Goal: Find specific page/section: Find specific page/section

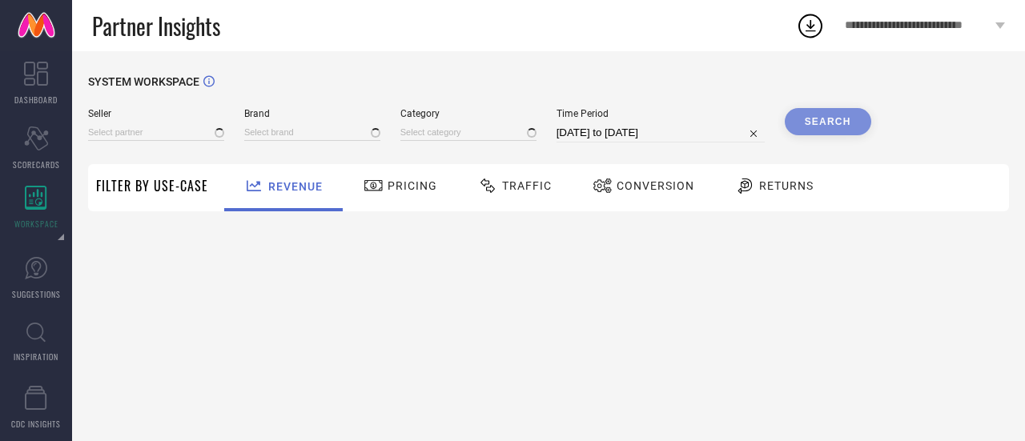
type input "All"
type input "1 STOP FASHION"
type input "All"
click at [252, 130] on input at bounding box center [312, 132] width 136 height 17
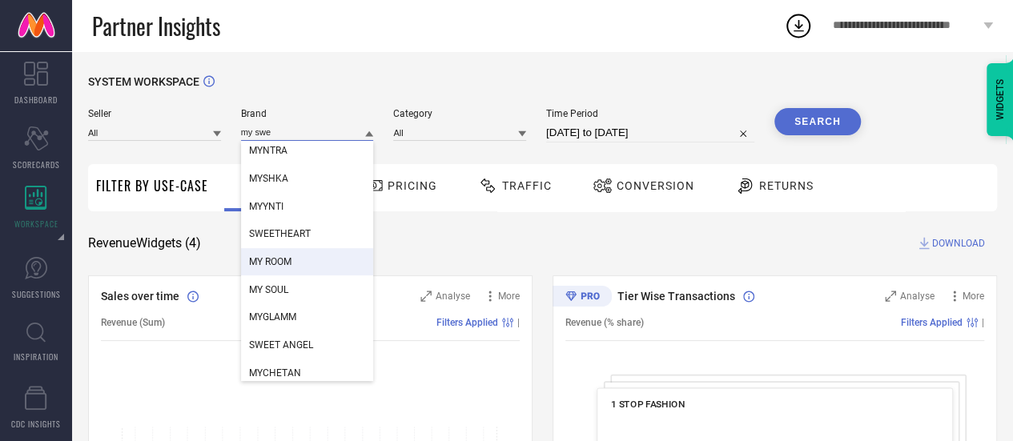
scroll to position [313, 0]
type input "my swe"
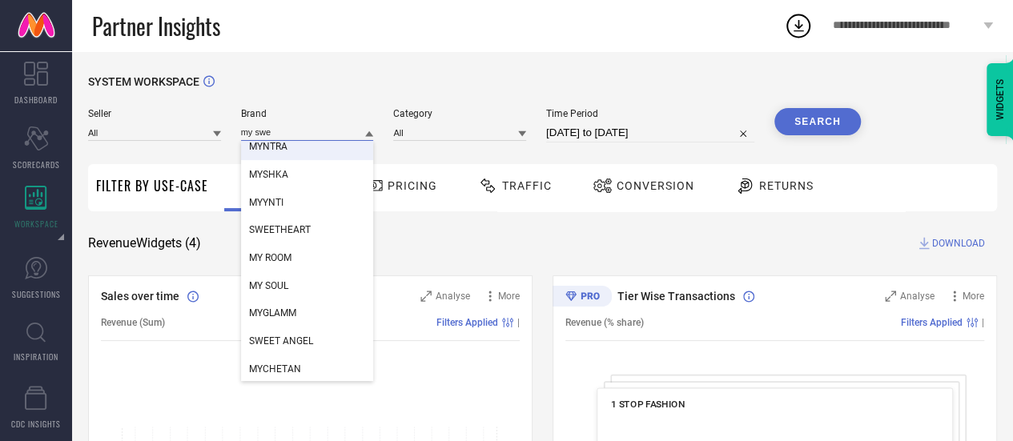
click at [288, 135] on input "my swe" at bounding box center [307, 132] width 133 height 17
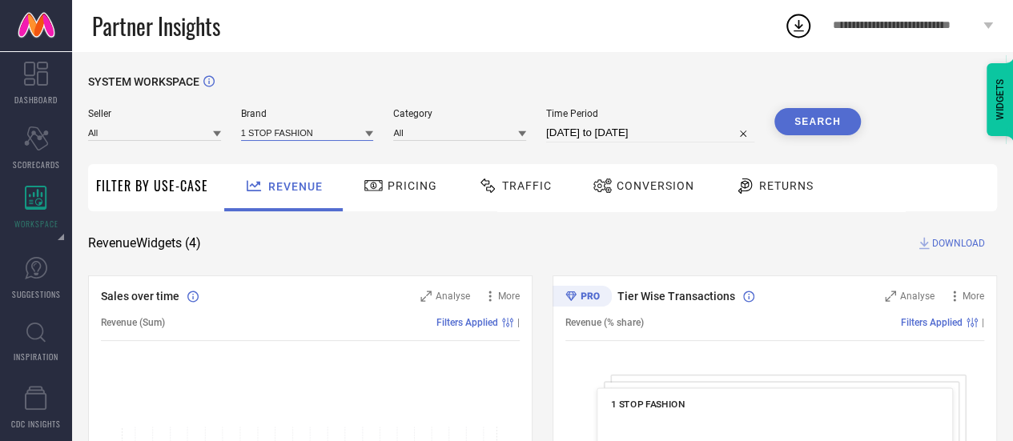
click at [288, 135] on input at bounding box center [307, 132] width 133 height 17
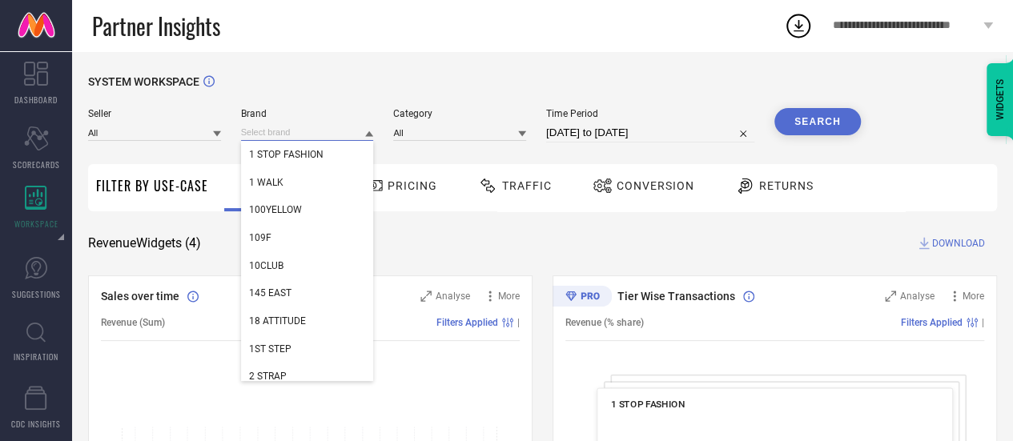
paste input "My Swag"
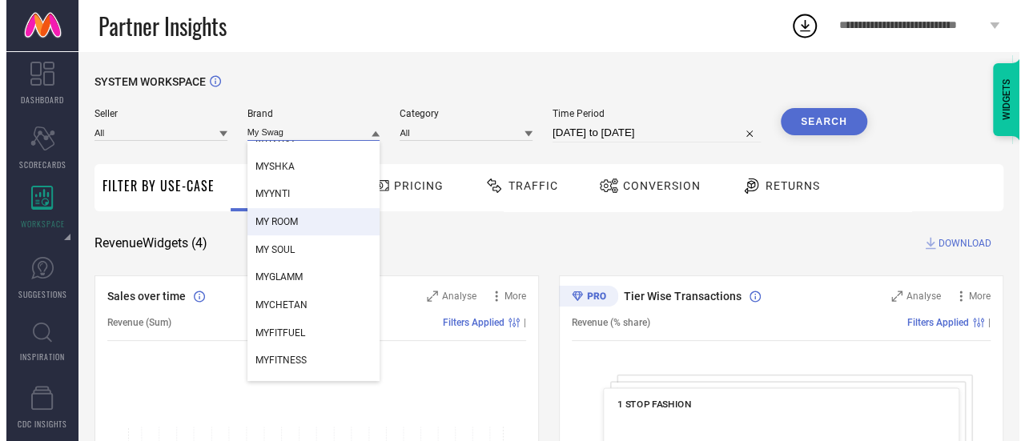
scroll to position [349, 0]
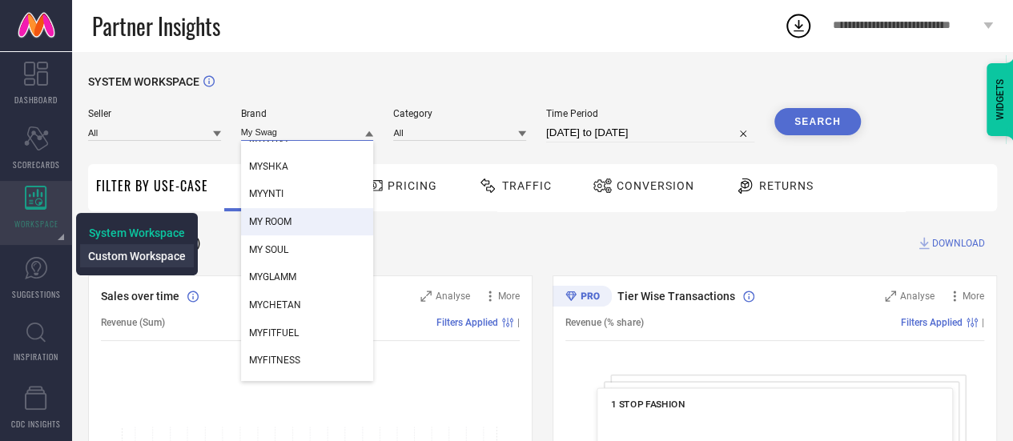
type input "My Swag"
click at [114, 255] on span "Custom Workspace" at bounding box center [137, 256] width 98 height 13
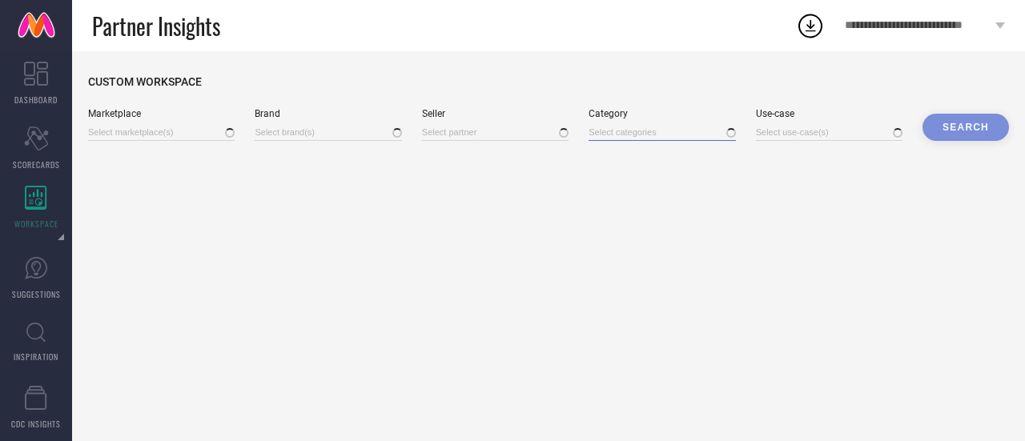
click at [617, 136] on input at bounding box center [662, 132] width 147 height 17
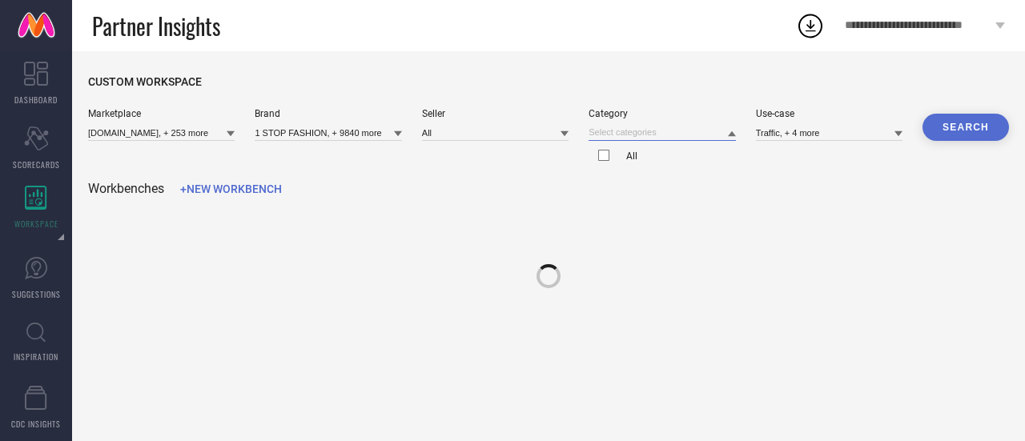
type input "[DOMAIN_NAME], + 253 more"
type input "1 STOP FASHION, + 9840 more"
type input "All"
type input "Traffic, + 4 more"
click at [617, 136] on input at bounding box center [662, 132] width 147 height 17
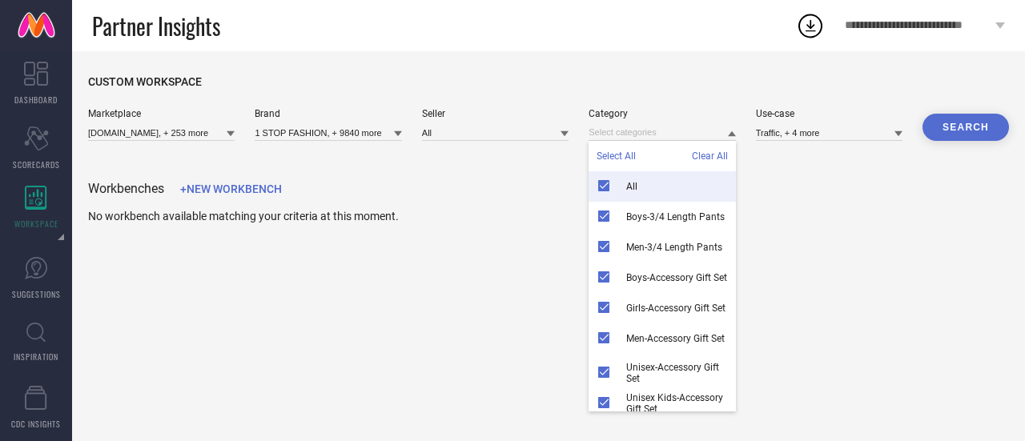
click at [605, 183] on div "All" at bounding box center [662, 186] width 147 height 30
click at [721, 158] on span "Clear All" at bounding box center [710, 156] width 36 height 11
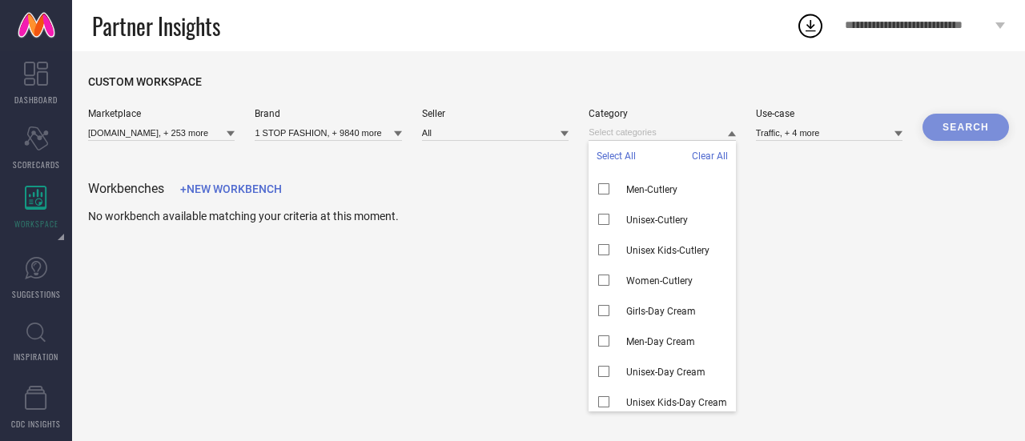
scroll to position [17711, 0]
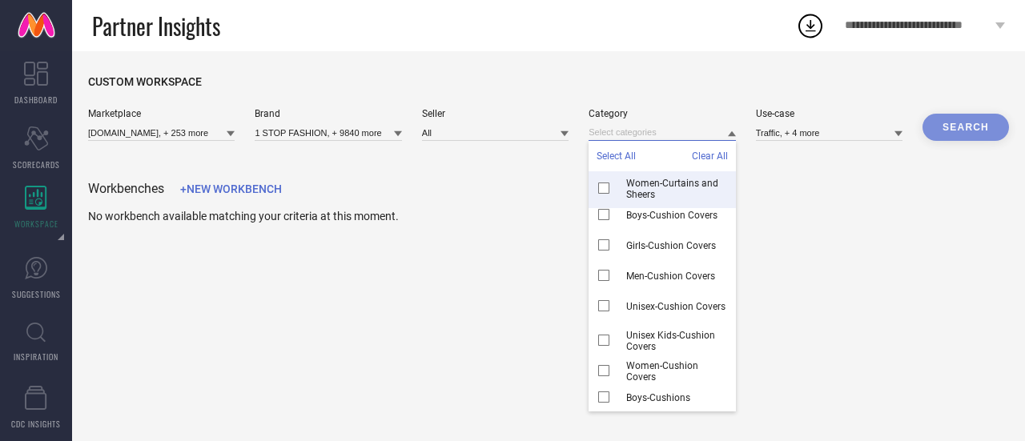
click at [624, 133] on input at bounding box center [662, 132] width 147 height 17
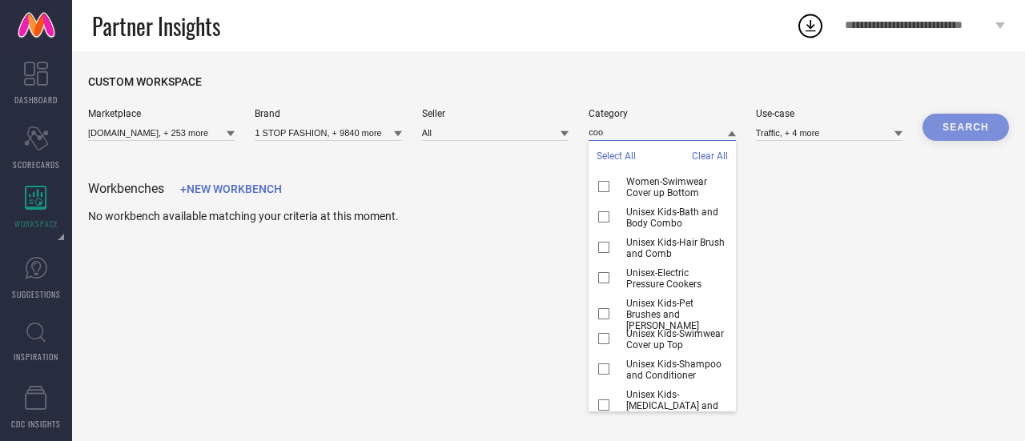
scroll to position [0, 0]
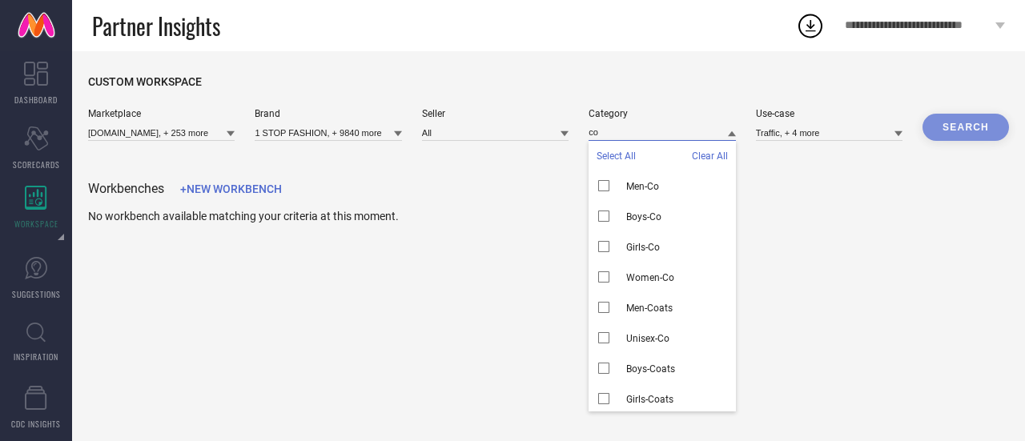
type input "c"
type input "w"
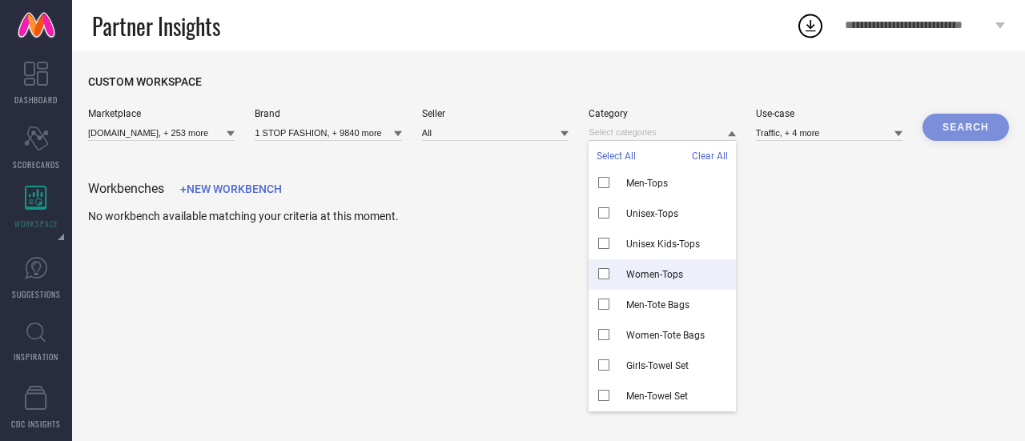
scroll to position [65546, 0]
click at [682, 275] on span "Women-Tops" at bounding box center [654, 276] width 57 height 11
click at [982, 131] on button "Search" at bounding box center [965, 127] width 86 height 27
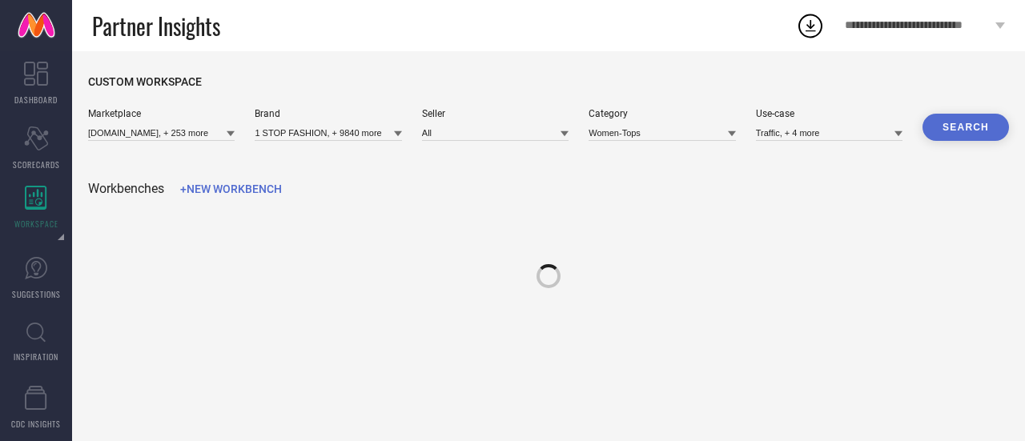
click at [963, 122] on button "Search" at bounding box center [965, 127] width 86 height 27
